Goal: Task Accomplishment & Management: Manage account settings

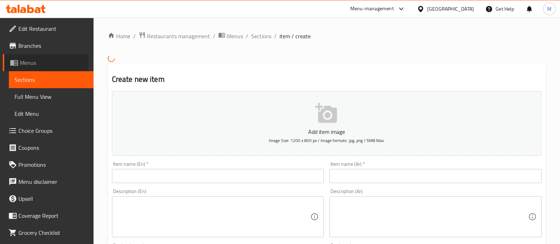
click at [43, 63] on span "Menus" at bounding box center [54, 62] width 68 height 9
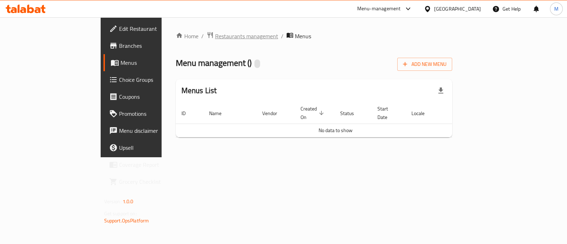
click at [215, 38] on span "Restaurants management" at bounding box center [246, 36] width 63 height 9
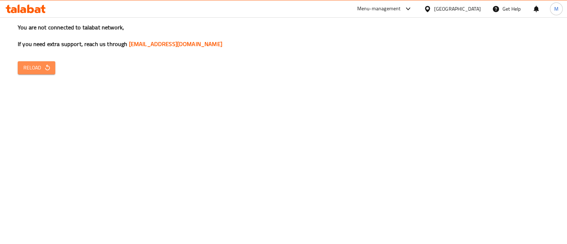
click at [39, 68] on span "Reload" at bounding box center [36, 67] width 26 height 9
